Goal: Transaction & Acquisition: Purchase product/service

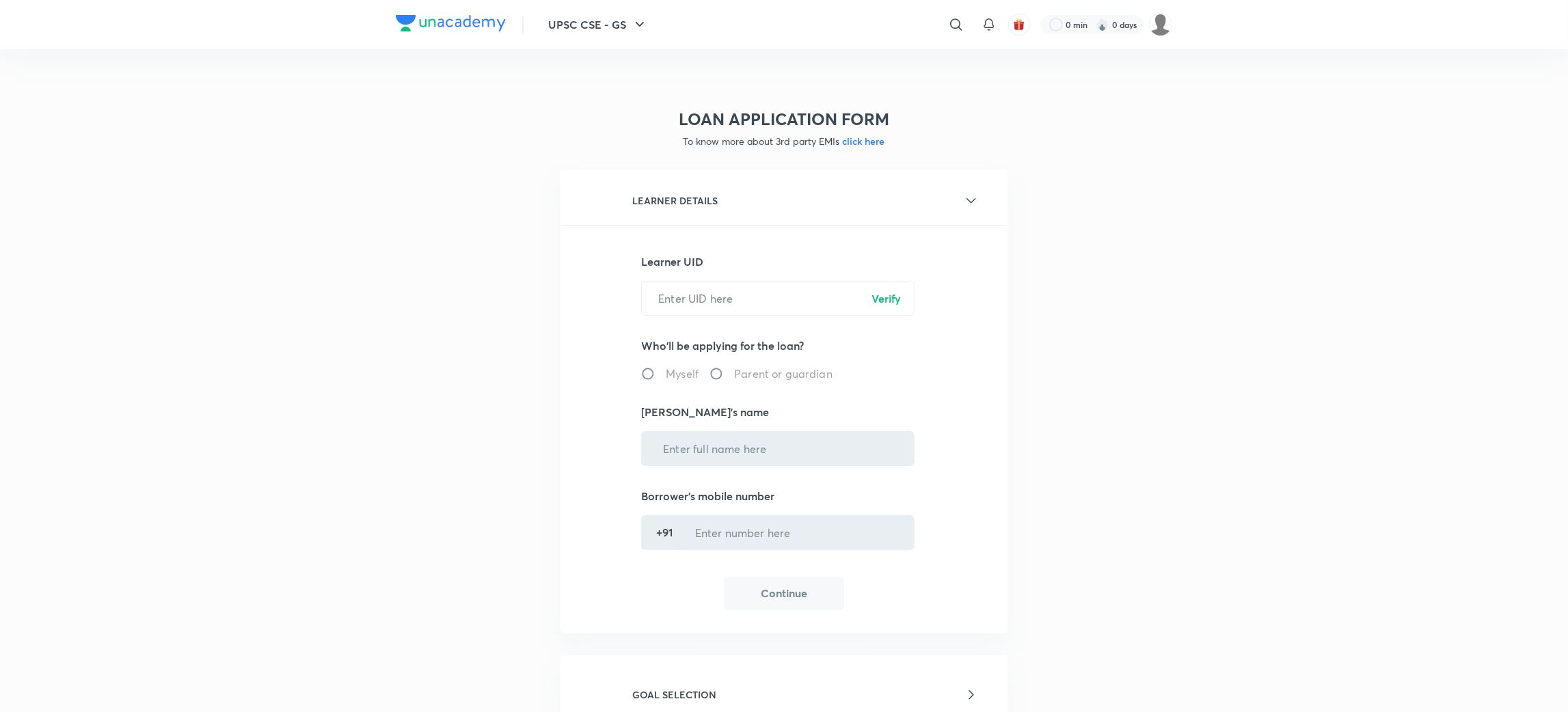
click at [700, 306] on input "text" at bounding box center [777, 297] width 272 height 35
paste input "ZJADTECQOF"
type input "ZJADTECQOF"
click at [897, 293] on p "Verify" at bounding box center [886, 298] width 30 height 16
radio input "true"
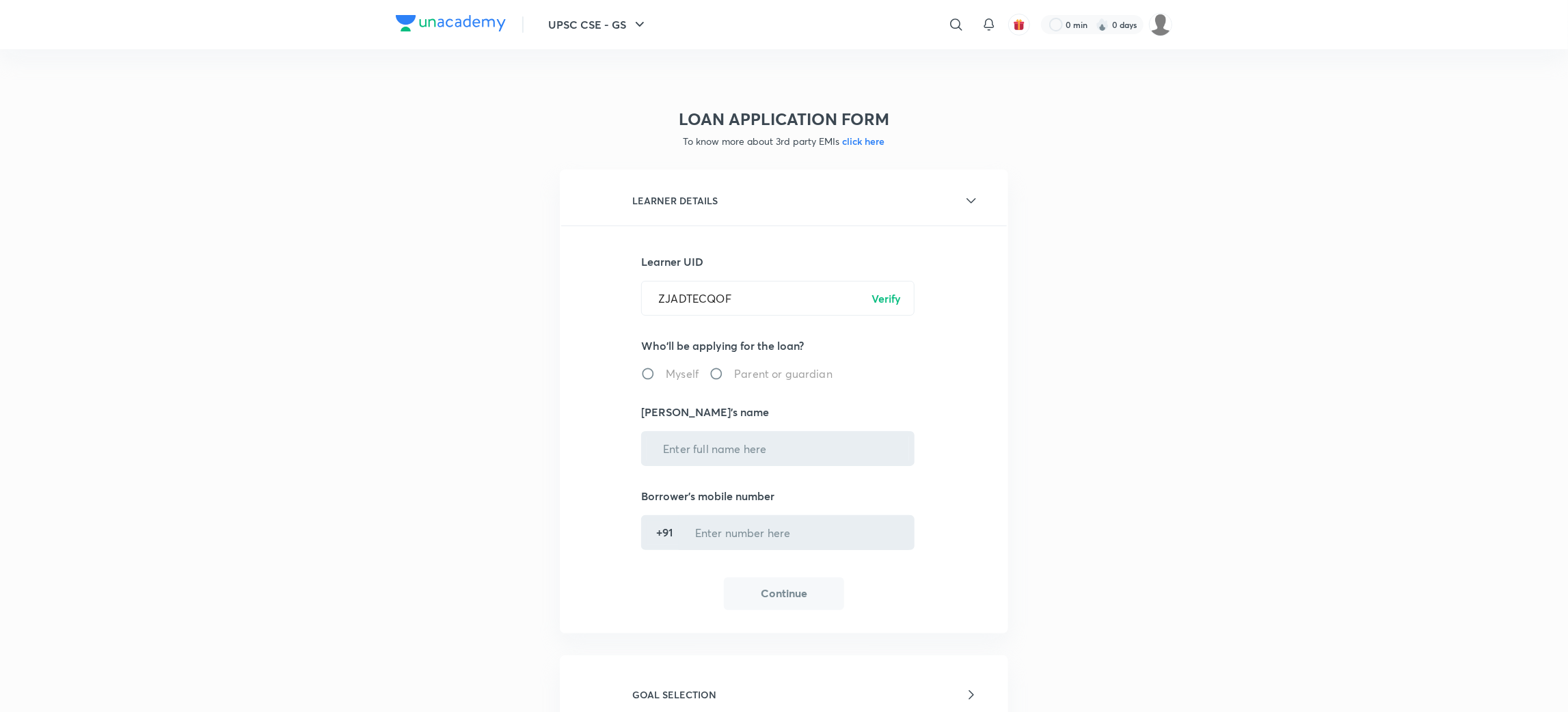
type input "[PERSON_NAME]"
type input "******4701"
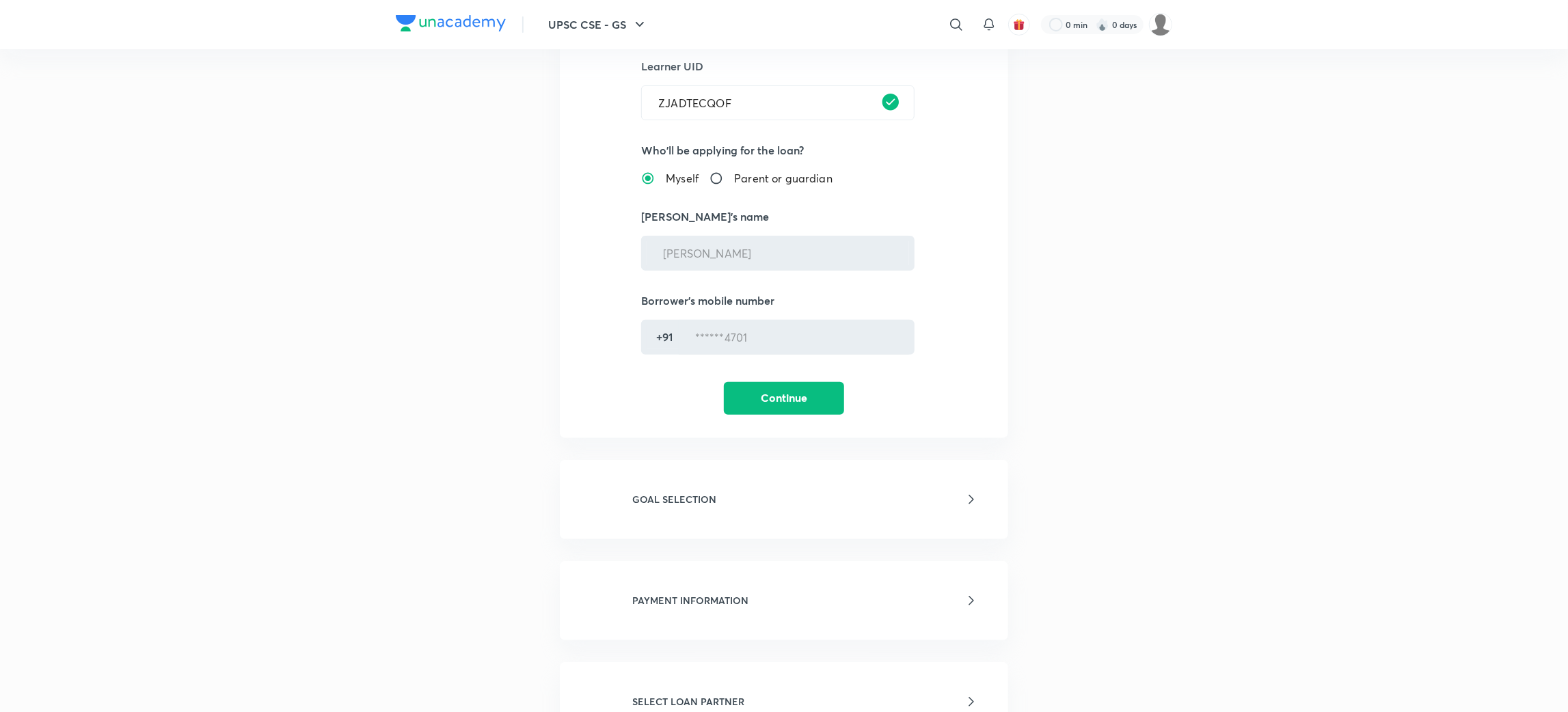
scroll to position [205, 0]
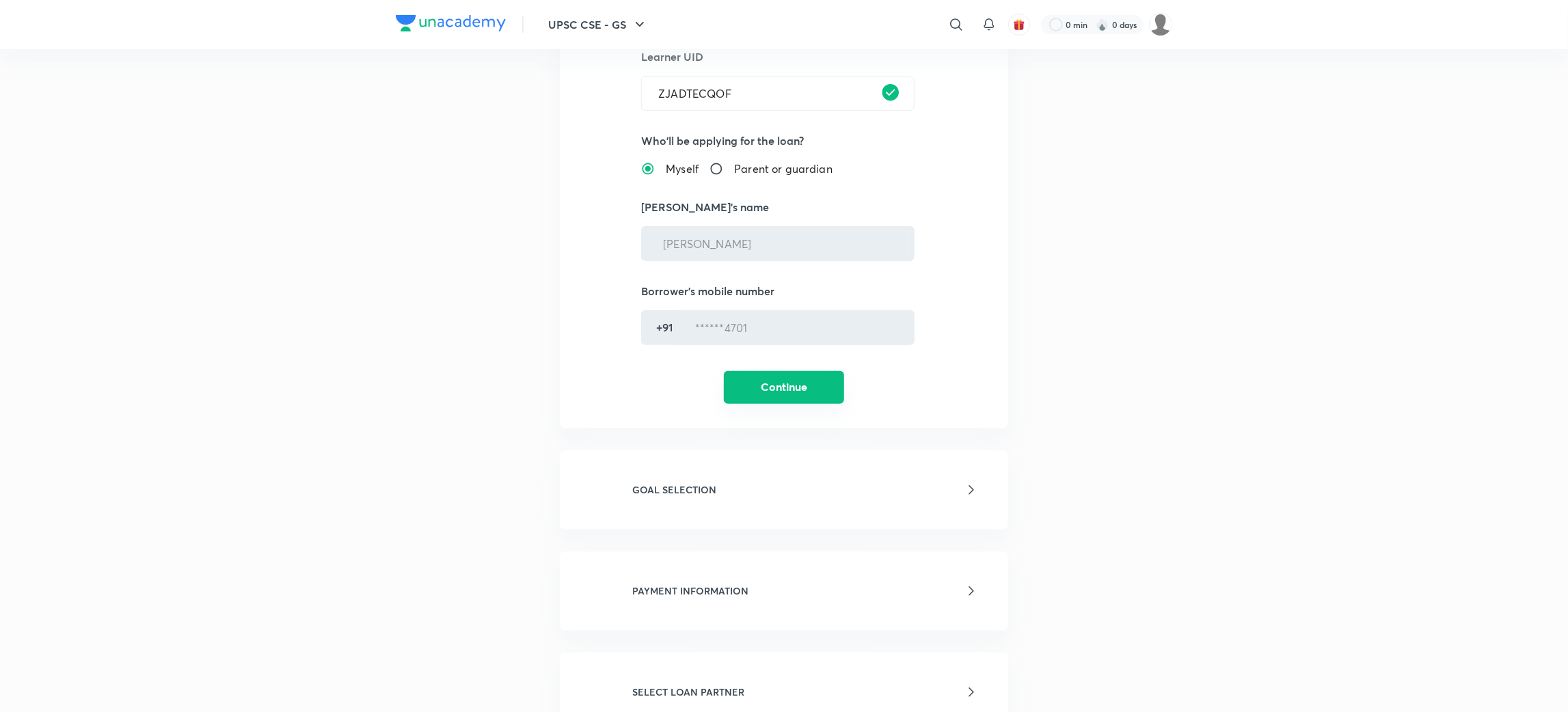
click at [772, 387] on button "Continue" at bounding box center [784, 387] width 120 height 33
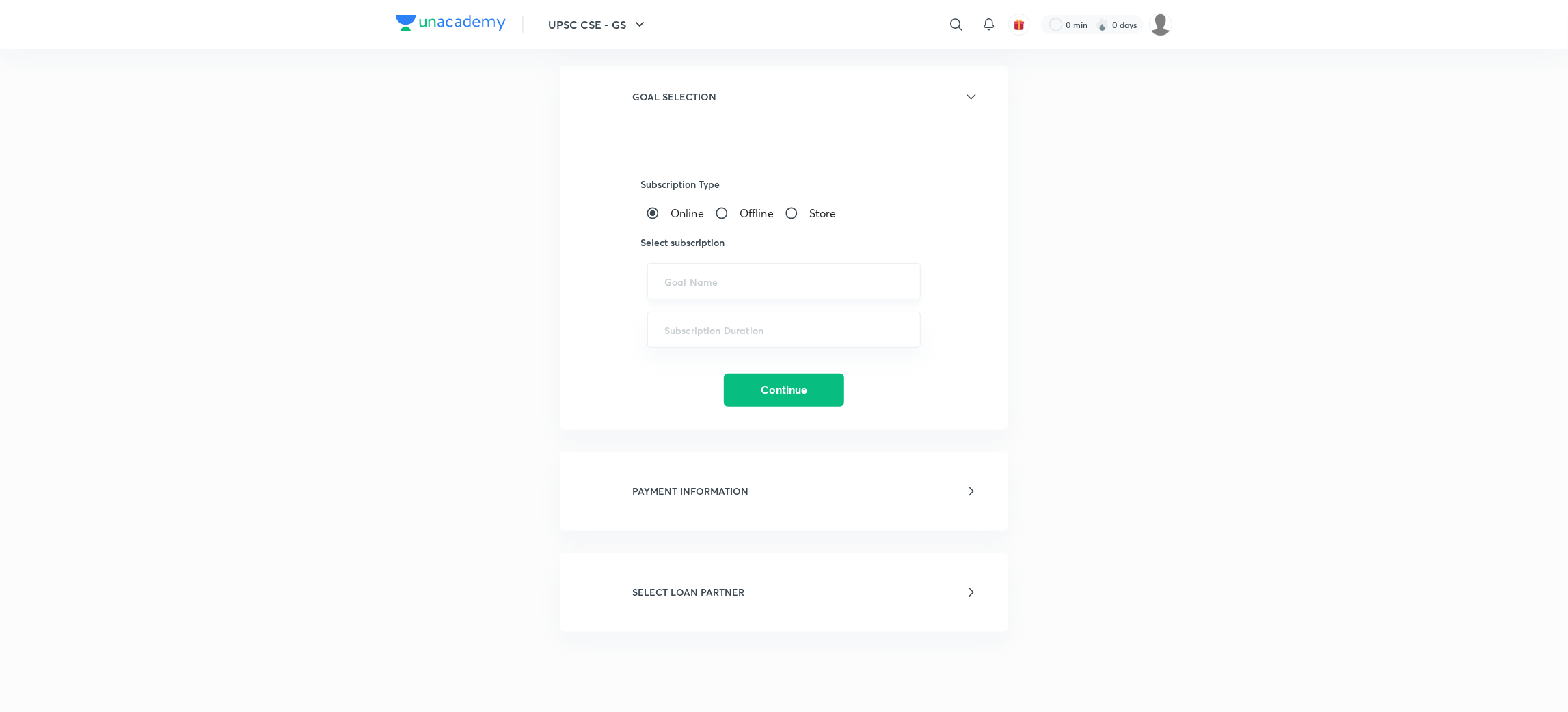
click at [712, 274] on input "text" at bounding box center [784, 280] width 239 height 13
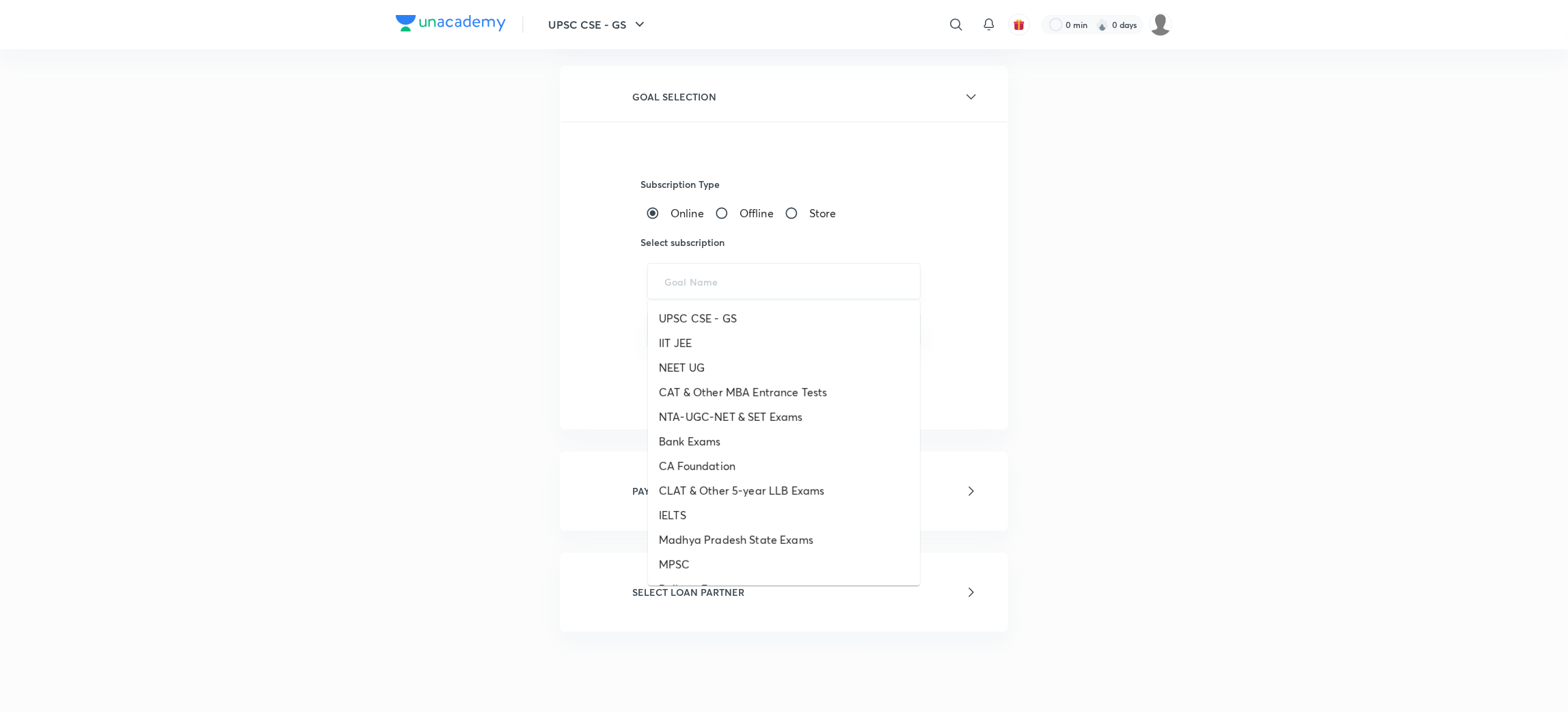
paste input "UPSC CSE - GS - ICONIC, UPSC CSE - Optional"
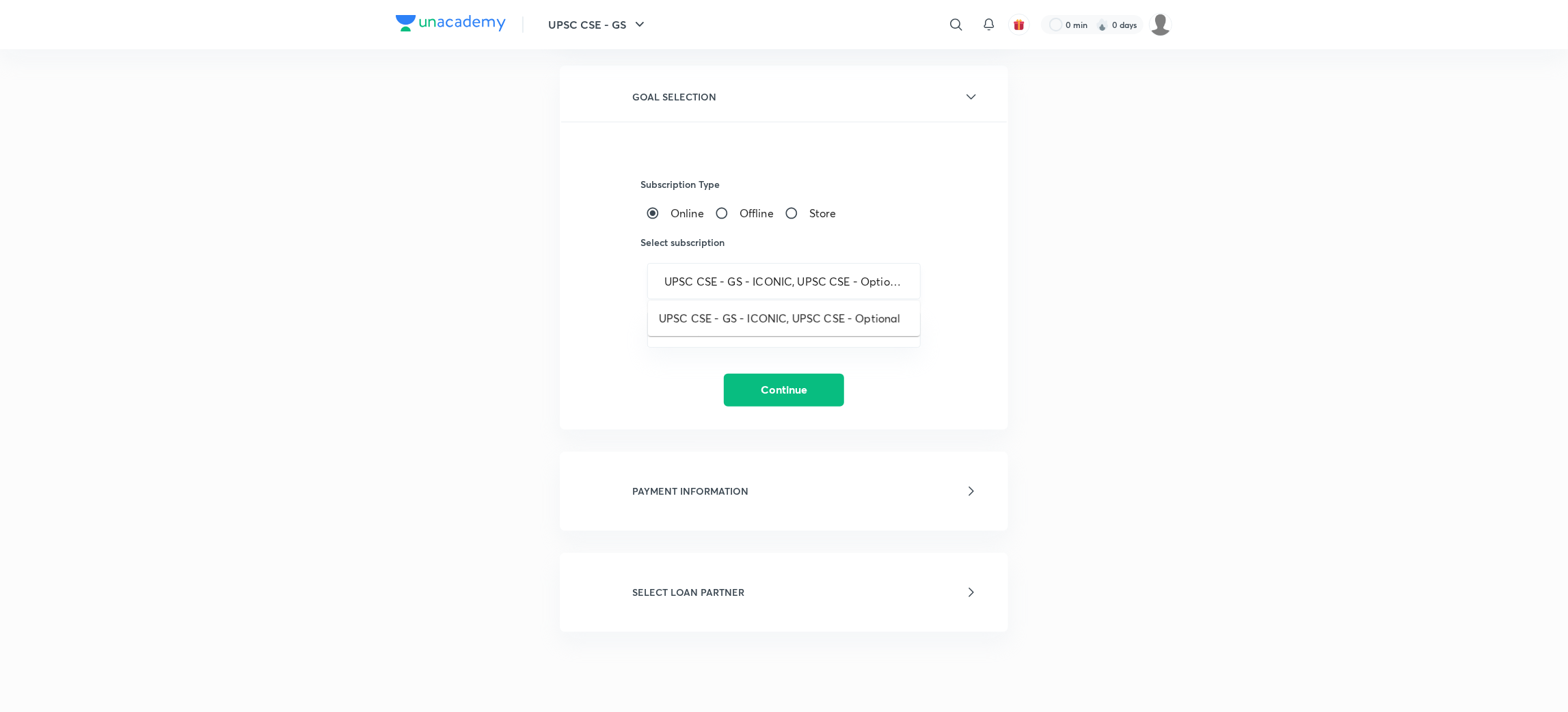
scroll to position [0, 5]
click at [707, 318] on li "UPSC CSE - GS - ICONIC, UPSC CSE - Optional" at bounding box center [783, 318] width 272 height 25
type input "UPSC CSE - GS - ICONIC, UPSC CSE - Optional"
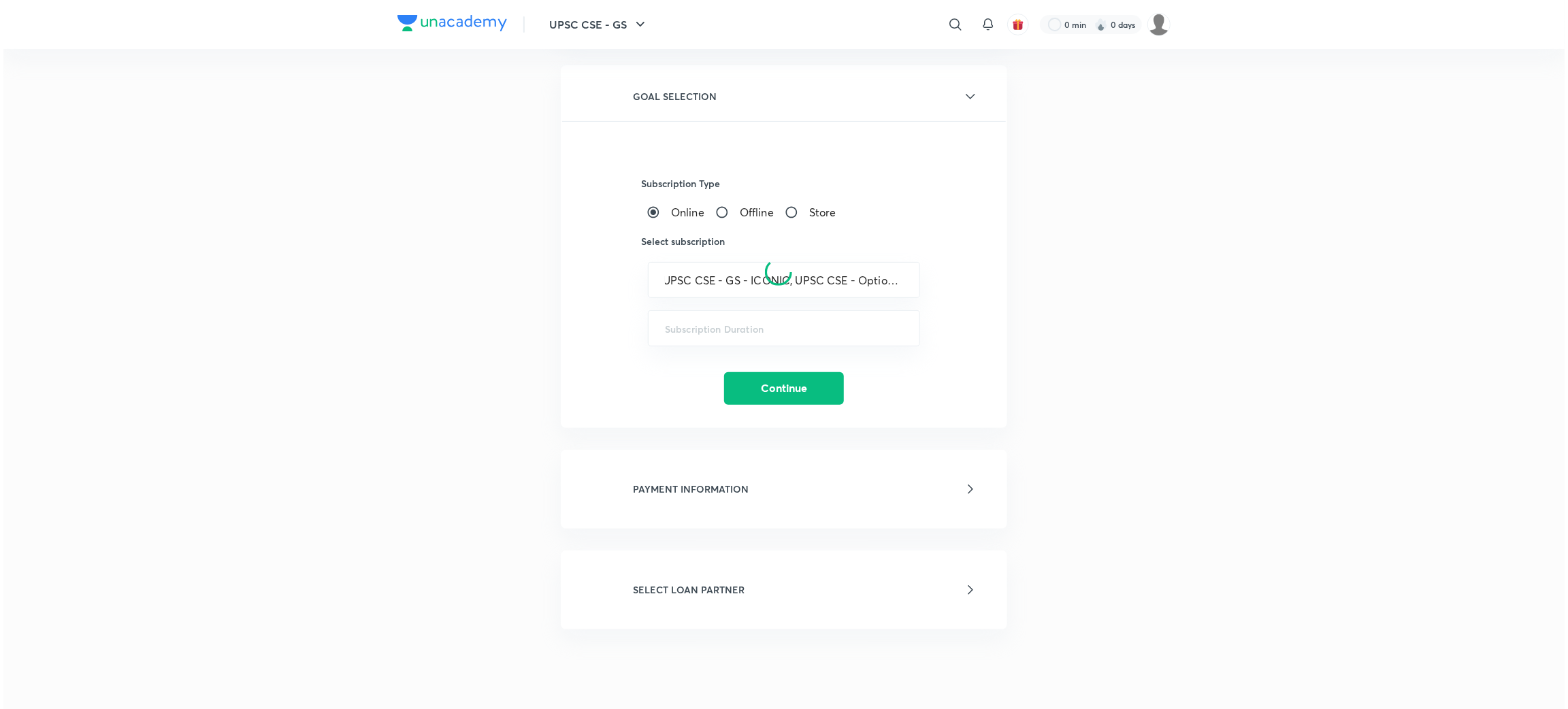
scroll to position [0, 0]
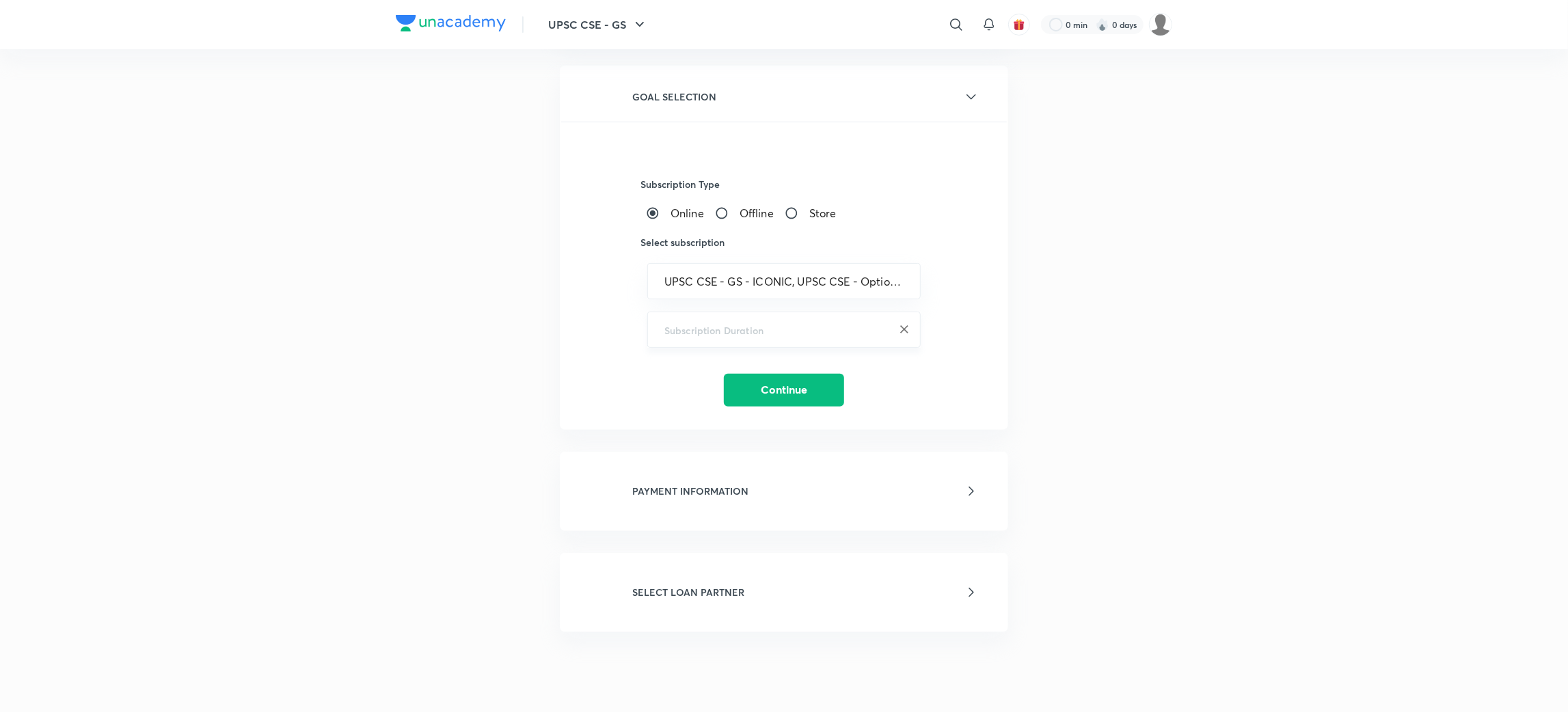
click at [684, 327] on input "text" at bounding box center [784, 329] width 239 height 13
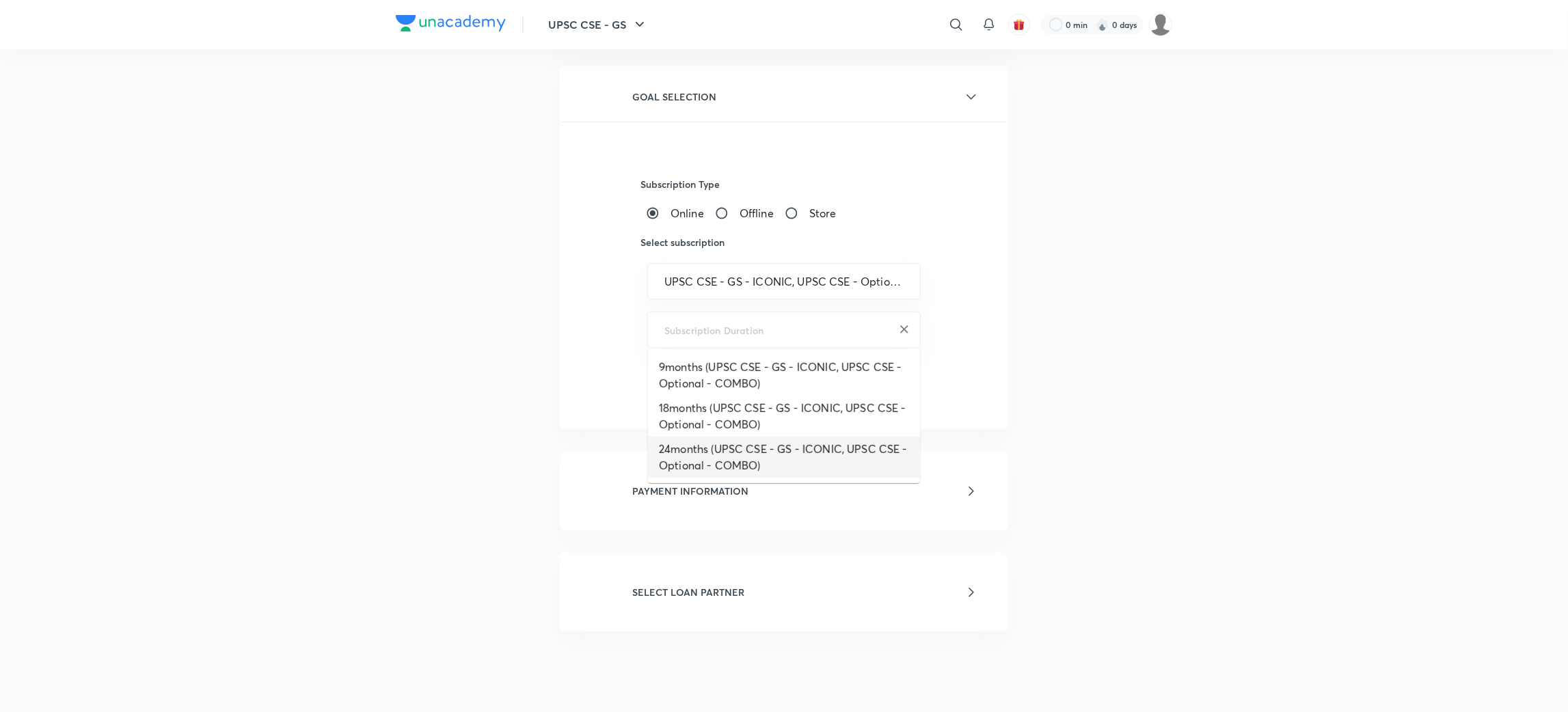
click at [702, 457] on li "24months (UPSC CSE - GS - ICONIC, UPSC CSE - Optional - COMBO)" at bounding box center [783, 456] width 272 height 41
type input "24months (UPSC CSE - GS - ICONIC, UPSC CSE - Optional - COMBO)"
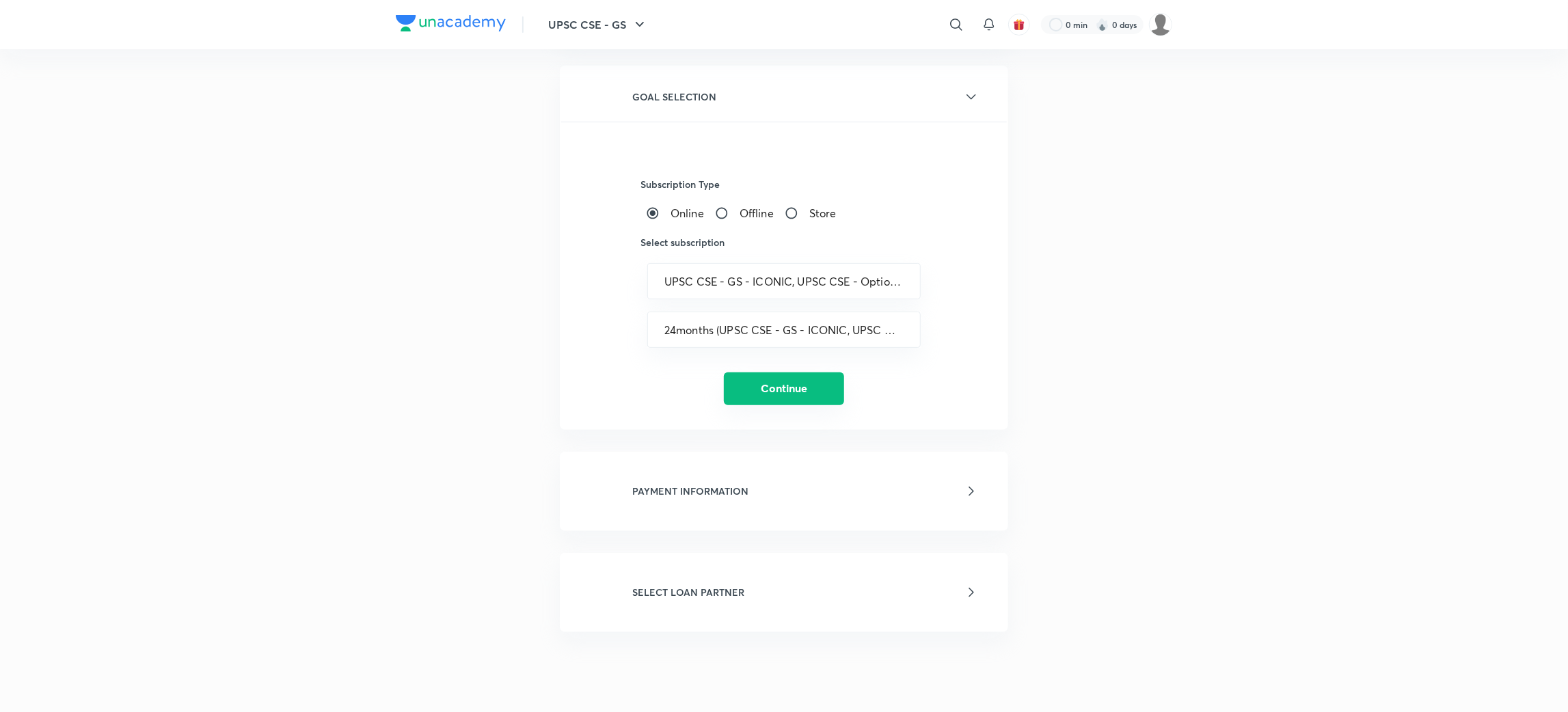
click at [737, 397] on button "Continue" at bounding box center [784, 388] width 120 height 33
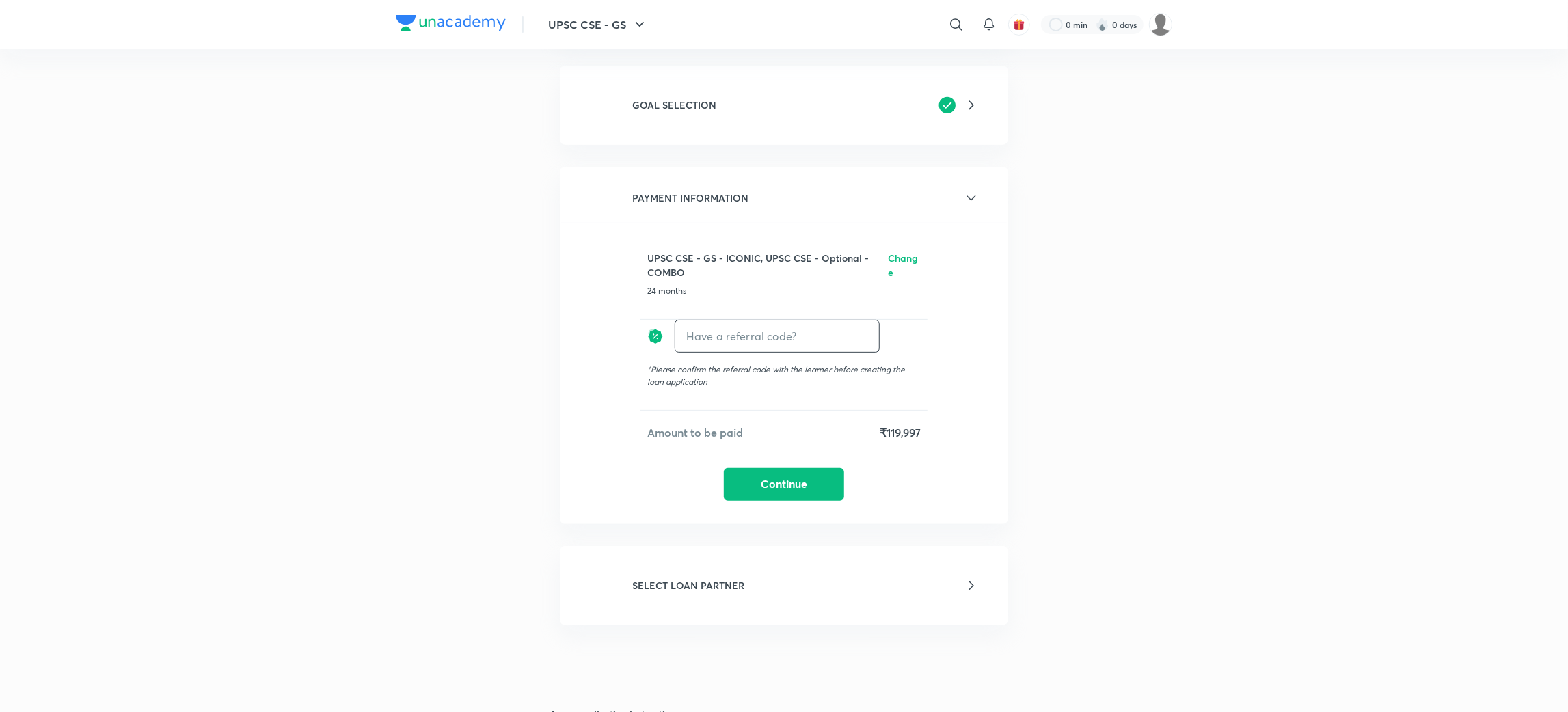
drag, startPoint x: 741, startPoint y: 327, endPoint x: 747, endPoint y: 318, distance: 10.8
click at [747, 320] on input "text" at bounding box center [777, 336] width 204 height 32
type input "unacademy"
click at [860, 330] on h6 "Apply" at bounding box center [854, 336] width 27 height 14
click at [757, 489] on button "Continue" at bounding box center [784, 486] width 120 height 33
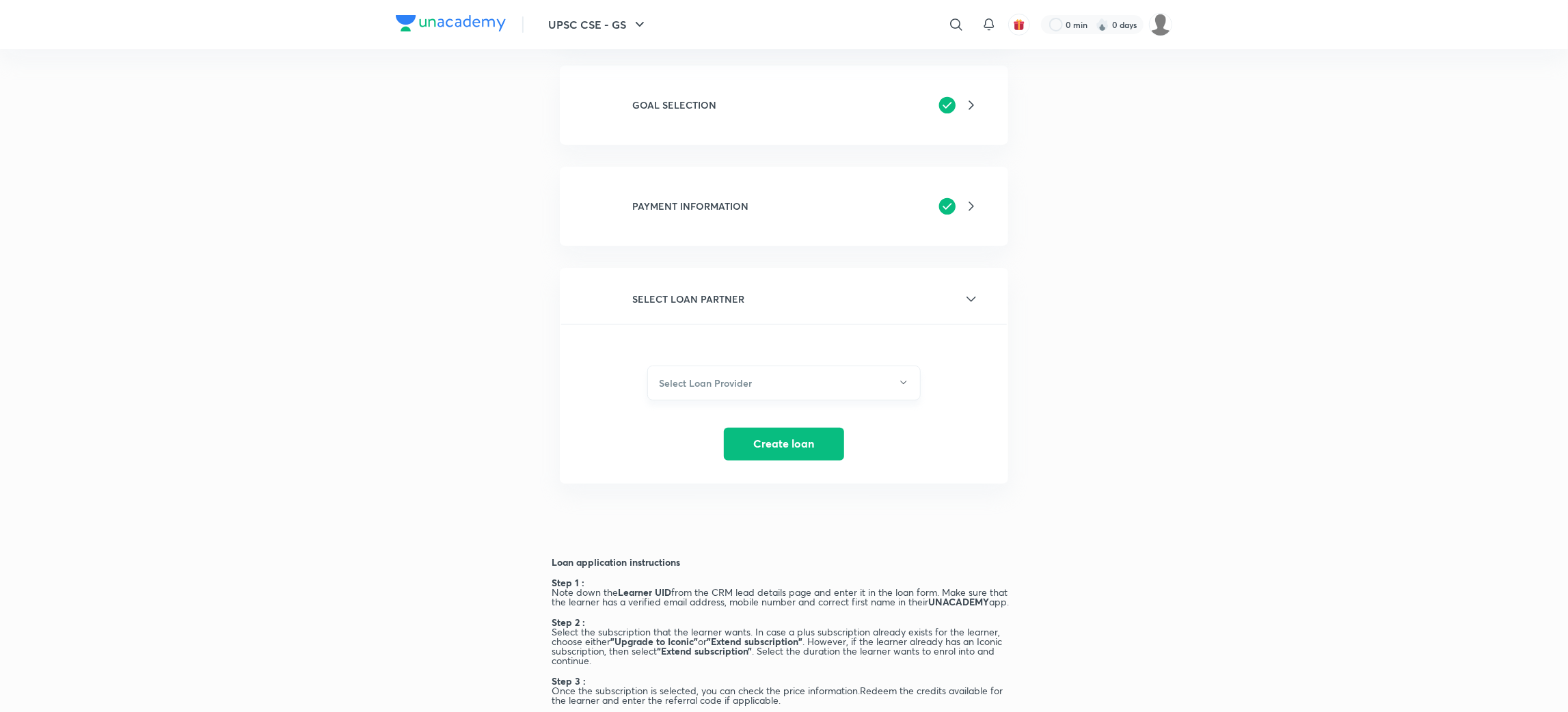
click at [731, 387] on button "Select Loan Provider" at bounding box center [784, 383] width 274 height 35
